Goal: Navigation & Orientation: Find specific page/section

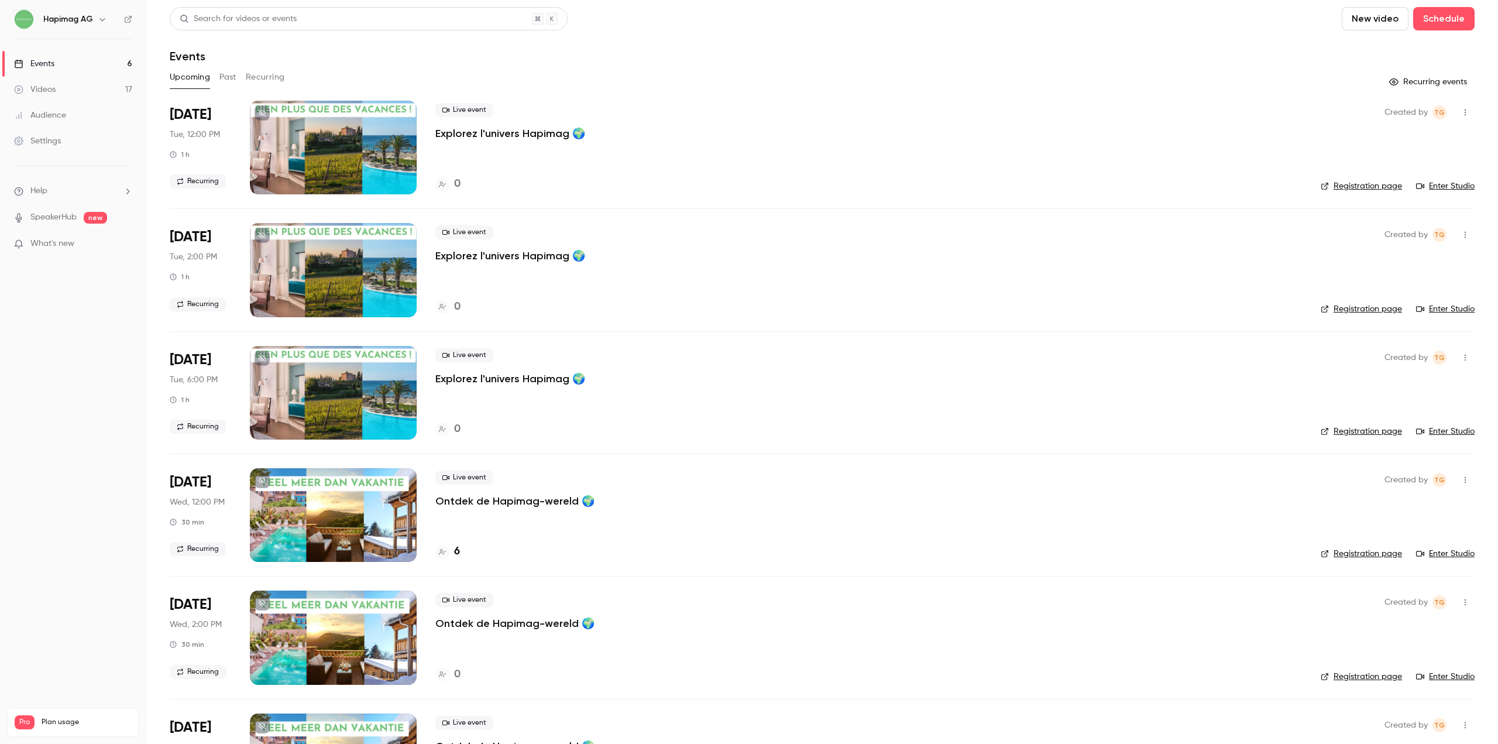
click at [80, 246] on p "What's new" at bounding box center [63, 244] width 99 height 12
click at [737, 40] on div at bounding box center [749, 372] width 1498 height 744
click at [62, 66] on link "Events 6" at bounding box center [73, 64] width 146 height 26
click at [49, 87] on div "Videos" at bounding box center [35, 90] width 42 height 12
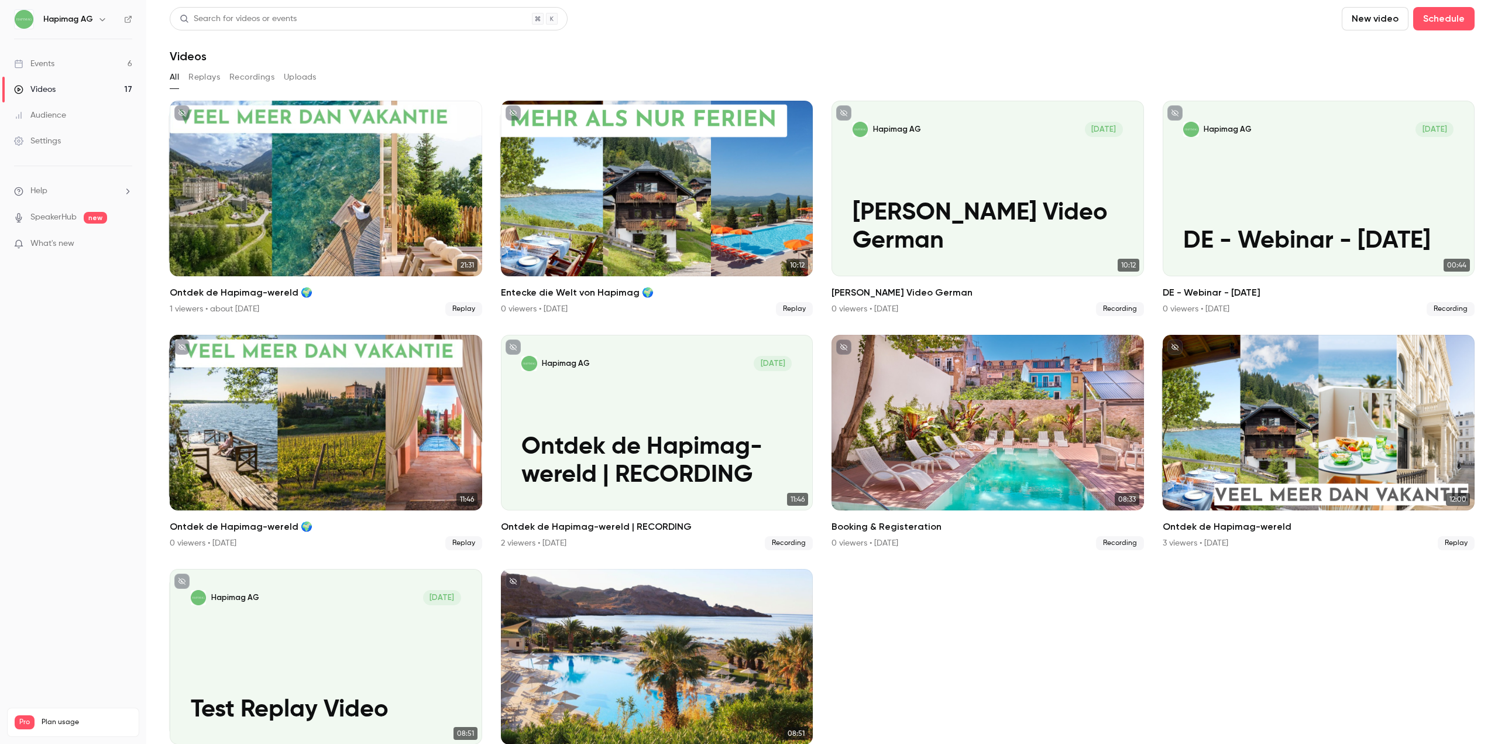
click at [40, 64] on div "Events" at bounding box center [34, 64] width 40 height 12
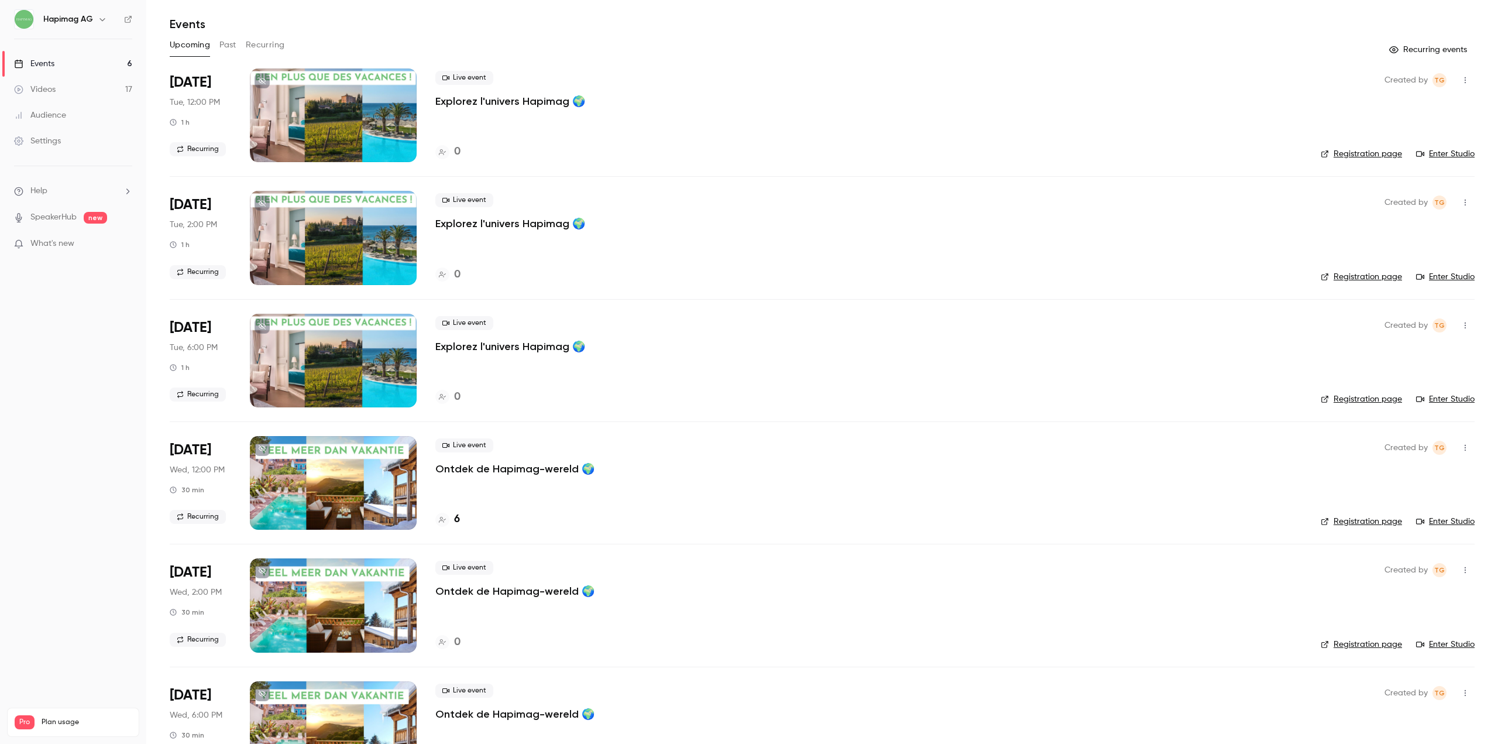
scroll to position [84, 0]
